Goal: Task Accomplishment & Management: Manage account settings

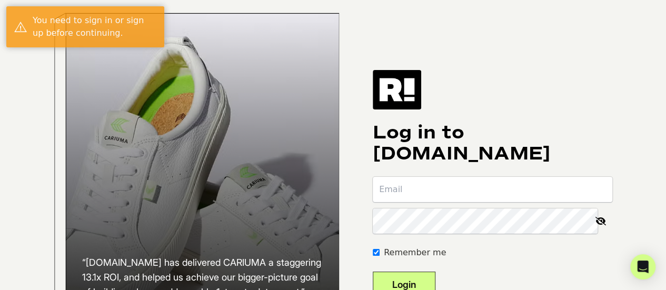
click at [462, 197] on input "email" at bounding box center [492, 189] width 239 height 25
click at [476, 201] on input "email" at bounding box center [492, 189] width 239 height 25
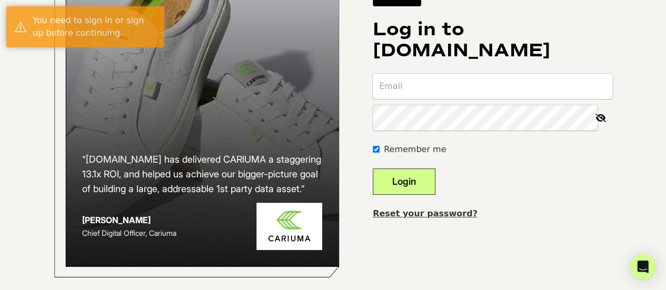
scroll to position [105, 0]
click at [435, 190] on button "Login" at bounding box center [404, 181] width 63 height 26
